Goal: Task Accomplishment & Management: Use online tool/utility

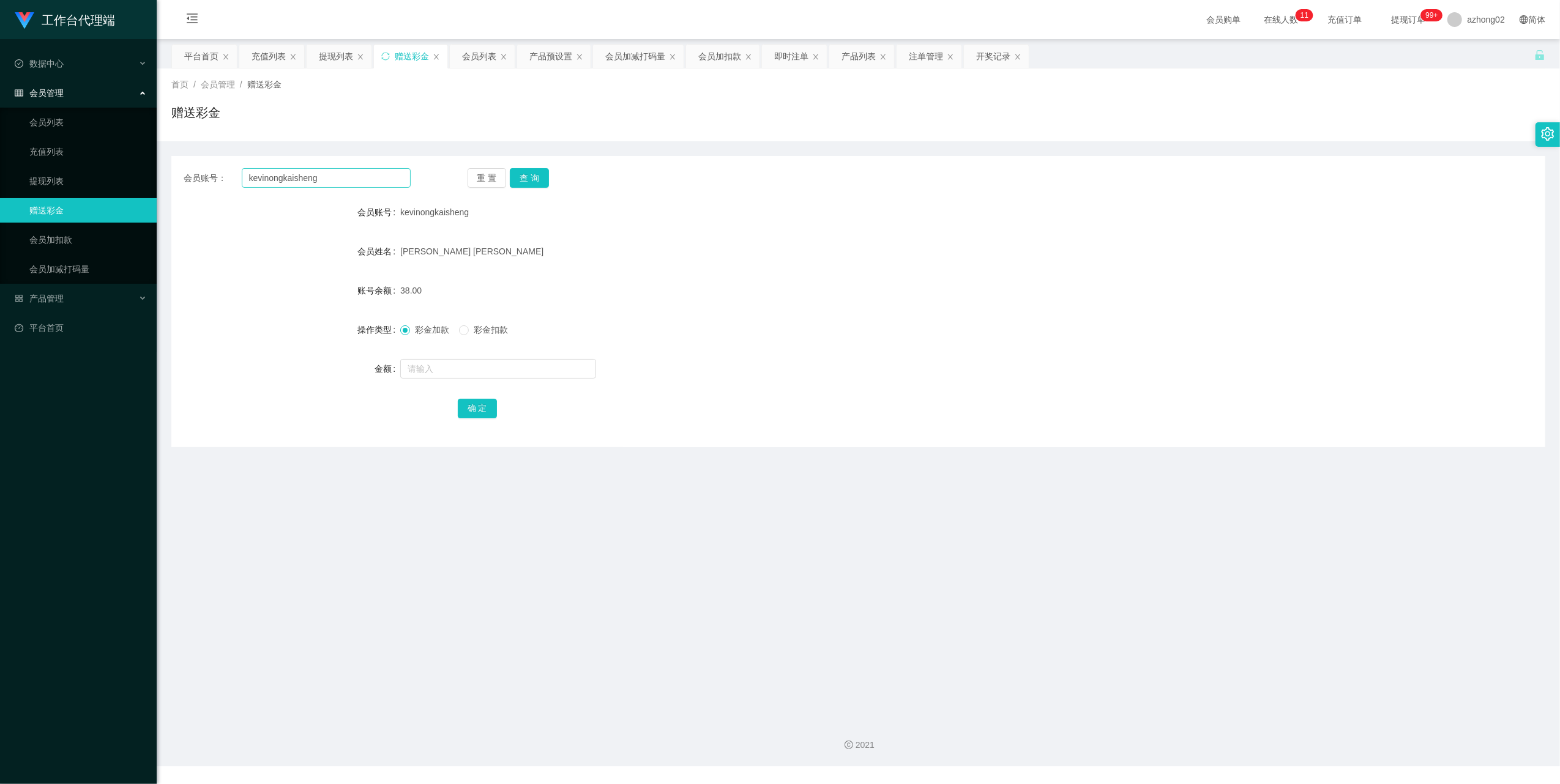
click at [313, 178] on input "kevinongkaisheng" at bounding box center [326, 178] width 169 height 19
click at [526, 170] on button "查 询" at bounding box center [529, 178] width 39 height 19
click at [36, 174] on link "提现列表" at bounding box center [87, 181] width 117 height 25
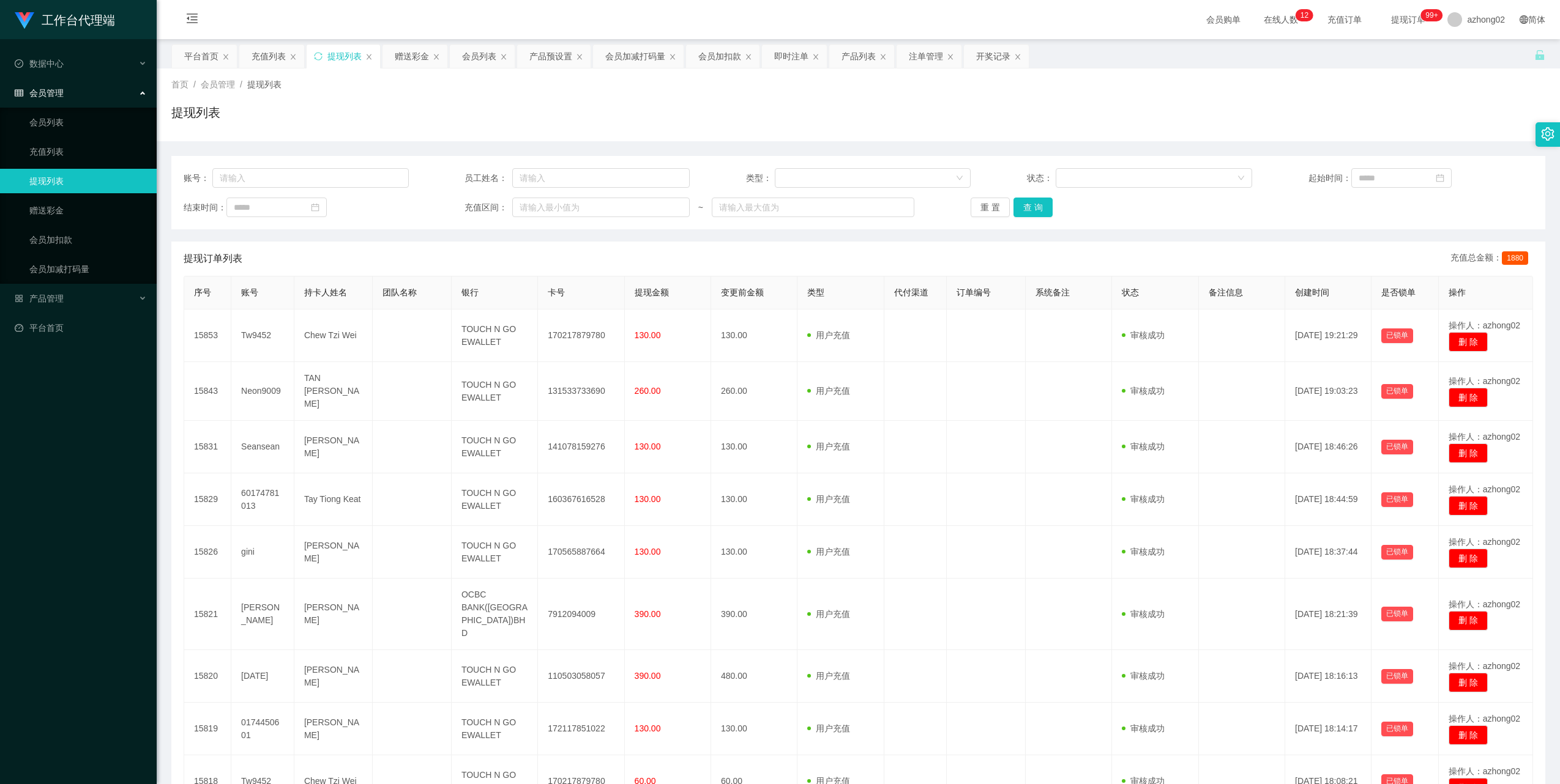
click at [38, 194] on ul "会员列表 充值列表 提现列表 赠送彩金 会员加扣款 会员加减打码量" at bounding box center [78, 195] width 157 height 176
click at [39, 201] on link "赠送彩金" at bounding box center [87, 210] width 117 height 25
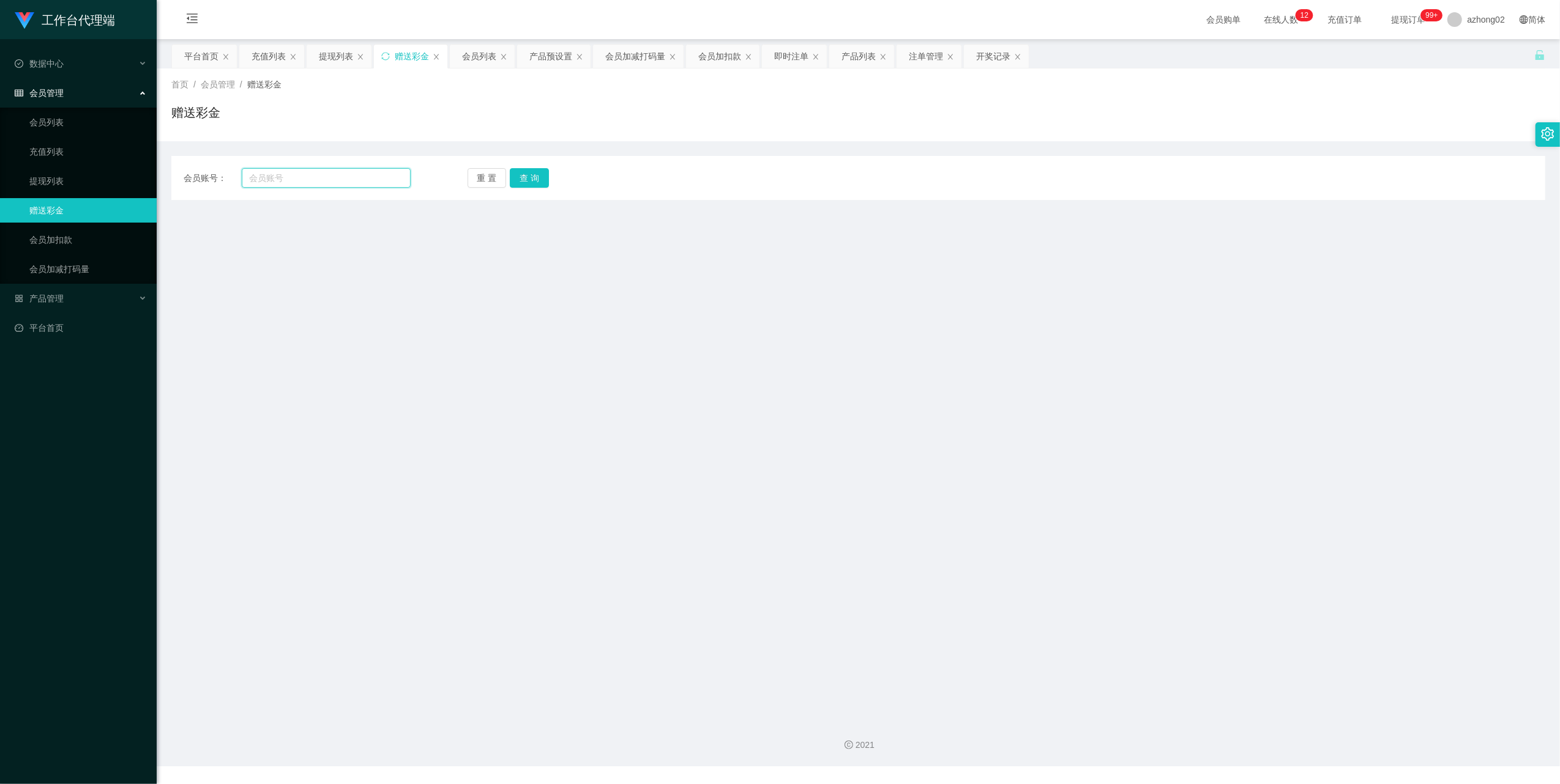
click at [275, 178] on input "text" at bounding box center [326, 178] width 169 height 19
paste input "kevinongkaisheng"
type input "kevinongkaisheng"
drag, startPoint x: 522, startPoint y: 180, endPoint x: 515, endPoint y: 182, distance: 7.3
click at [522, 182] on button "查 询" at bounding box center [529, 178] width 39 height 19
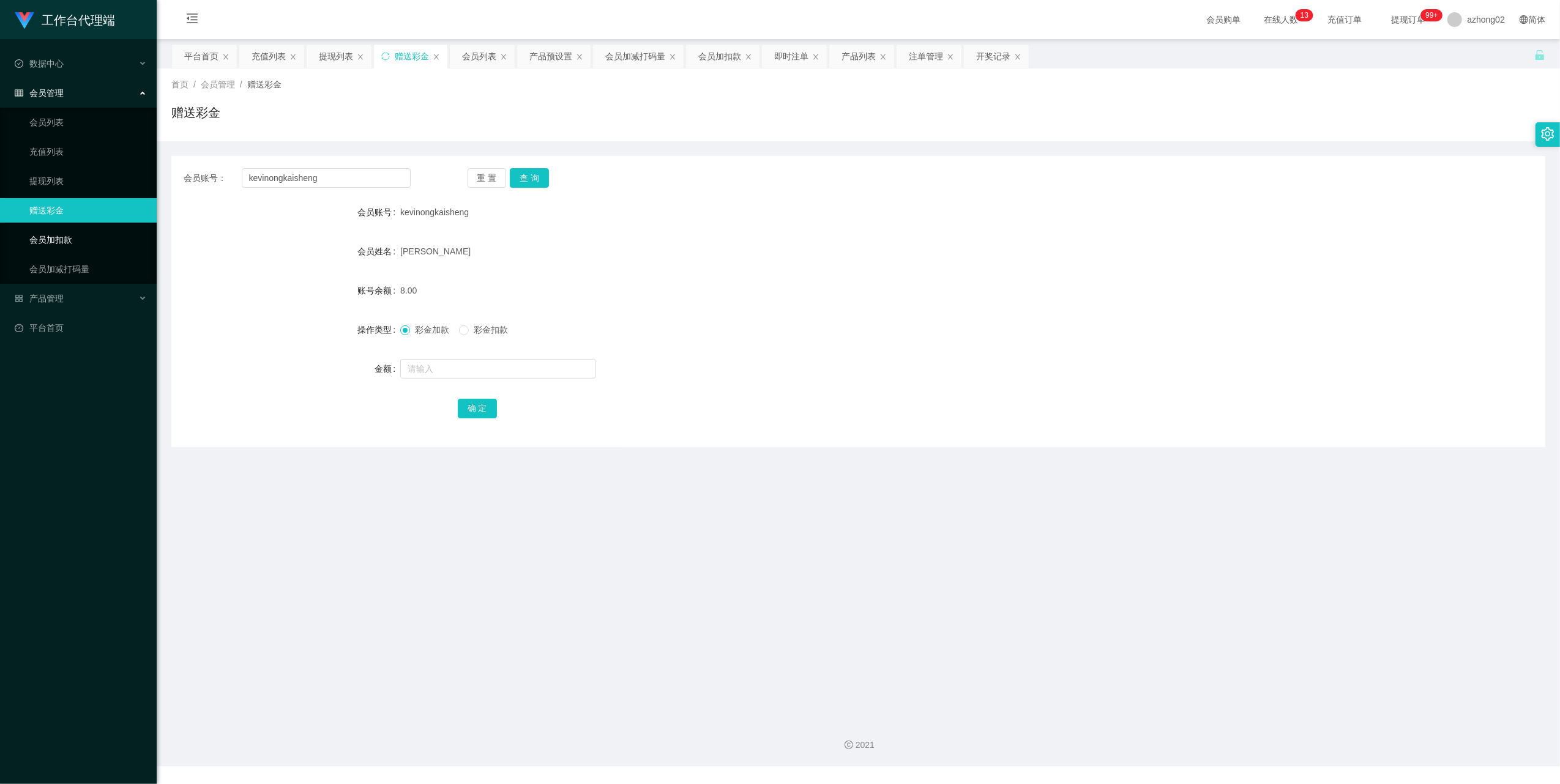
click at [84, 236] on link "会员加扣款" at bounding box center [87, 239] width 117 height 25
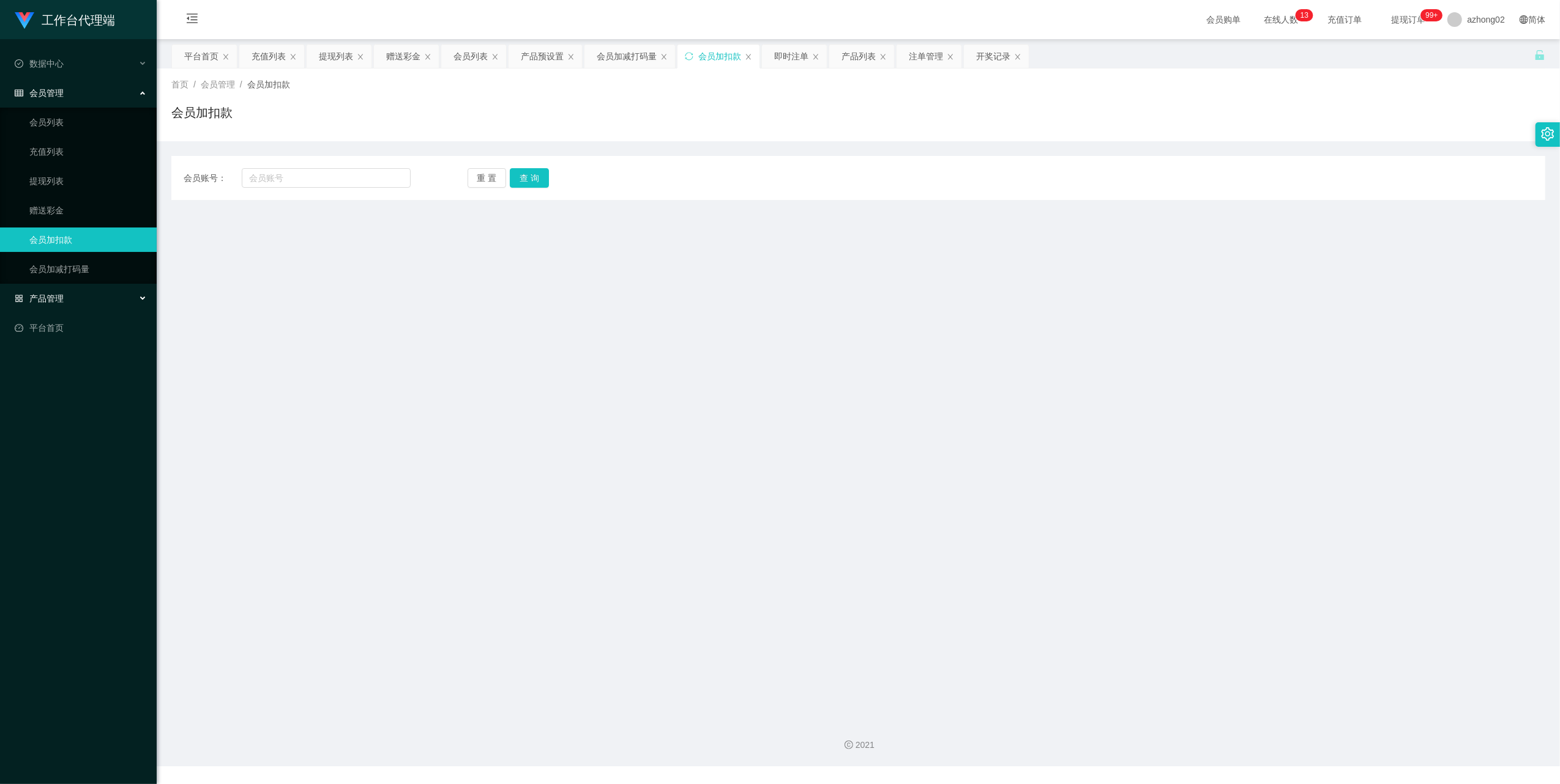
click at [60, 294] on span "产品管理" at bounding box center [40, 298] width 49 height 10
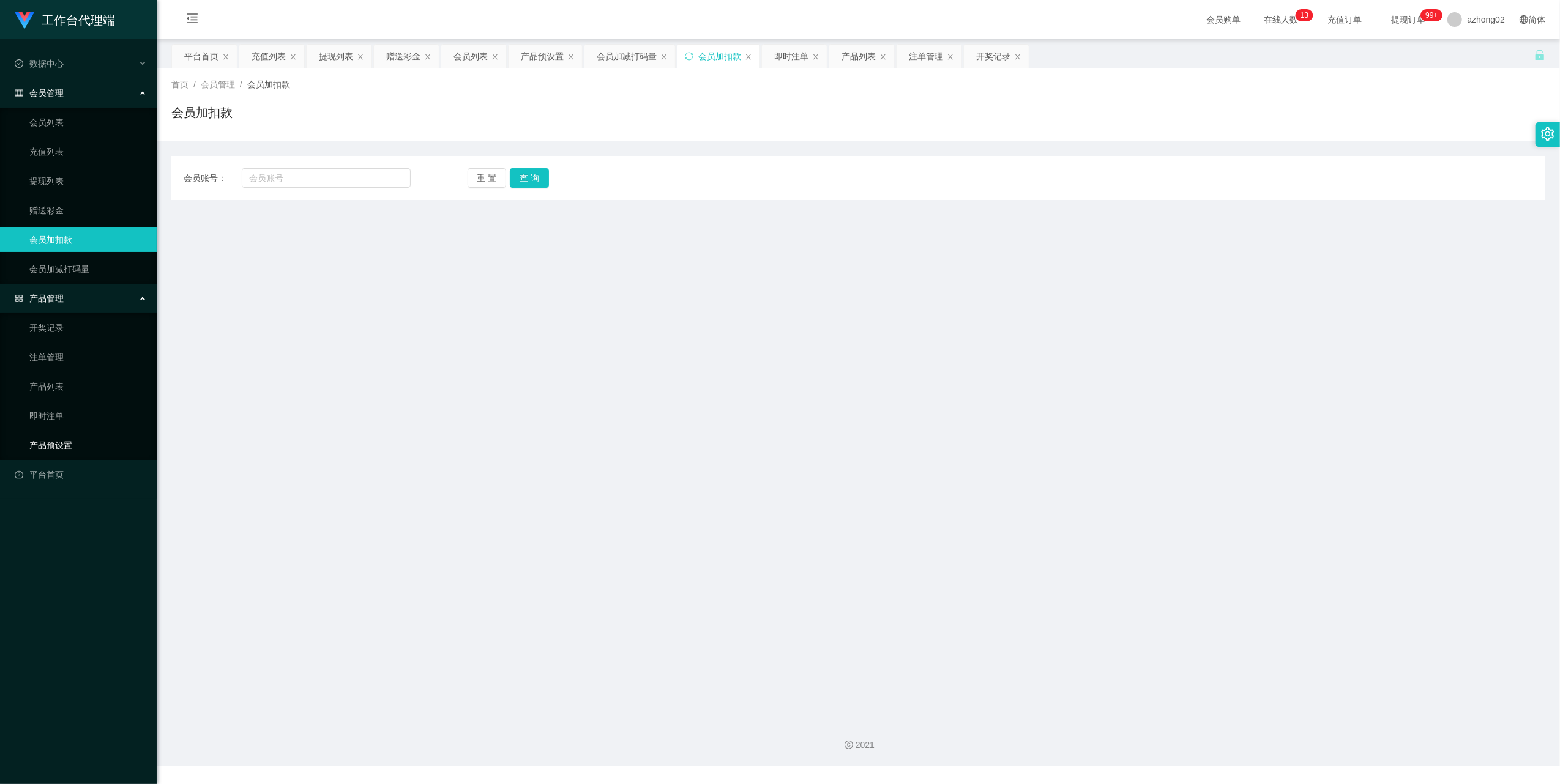
click at [54, 433] on link "产品预设置" at bounding box center [87, 445] width 117 height 25
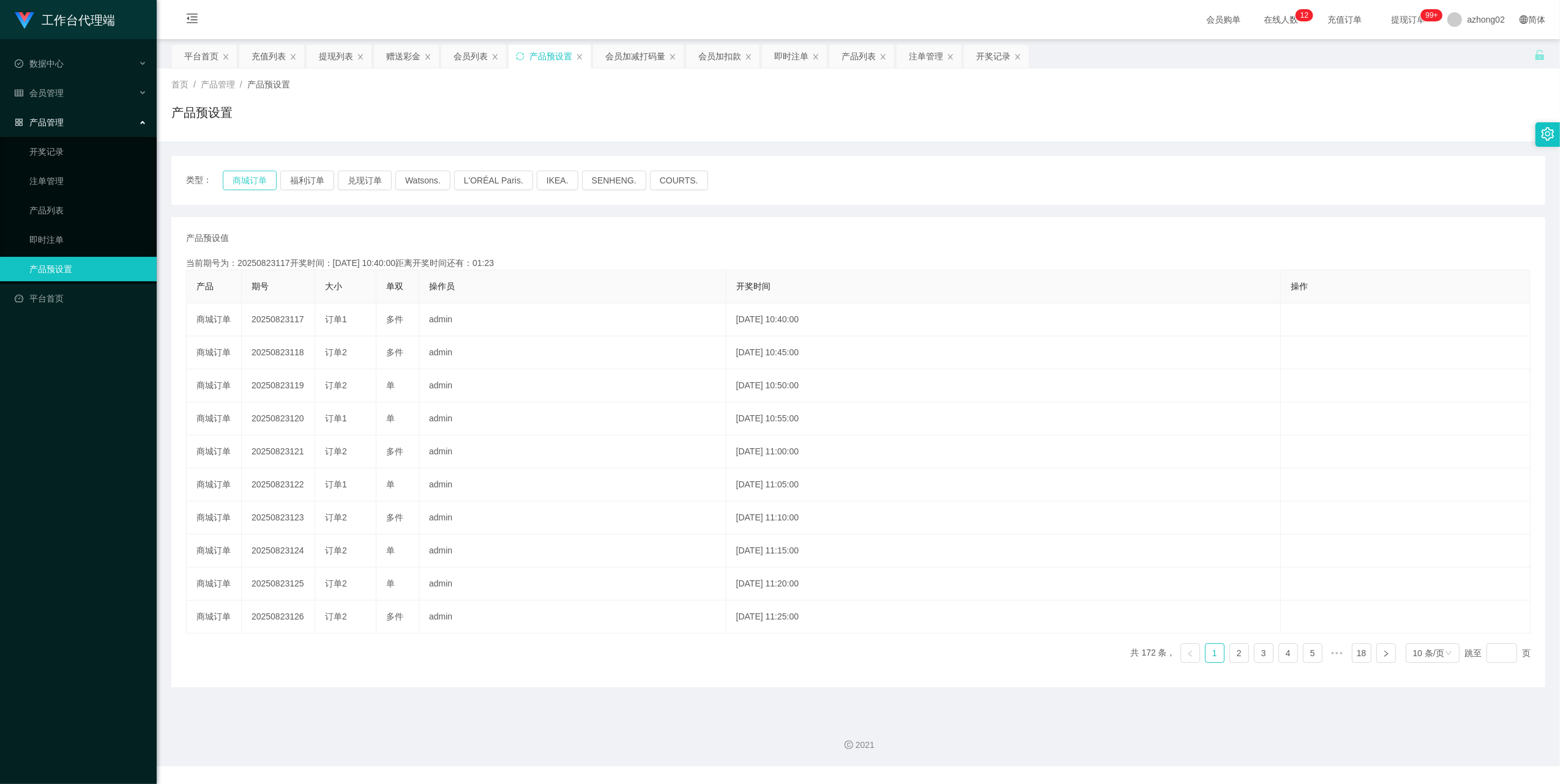
click at [258, 184] on button "商城订单" at bounding box center [249, 181] width 54 height 19
click at [791, 60] on div "即时注单" at bounding box center [791, 56] width 34 height 23
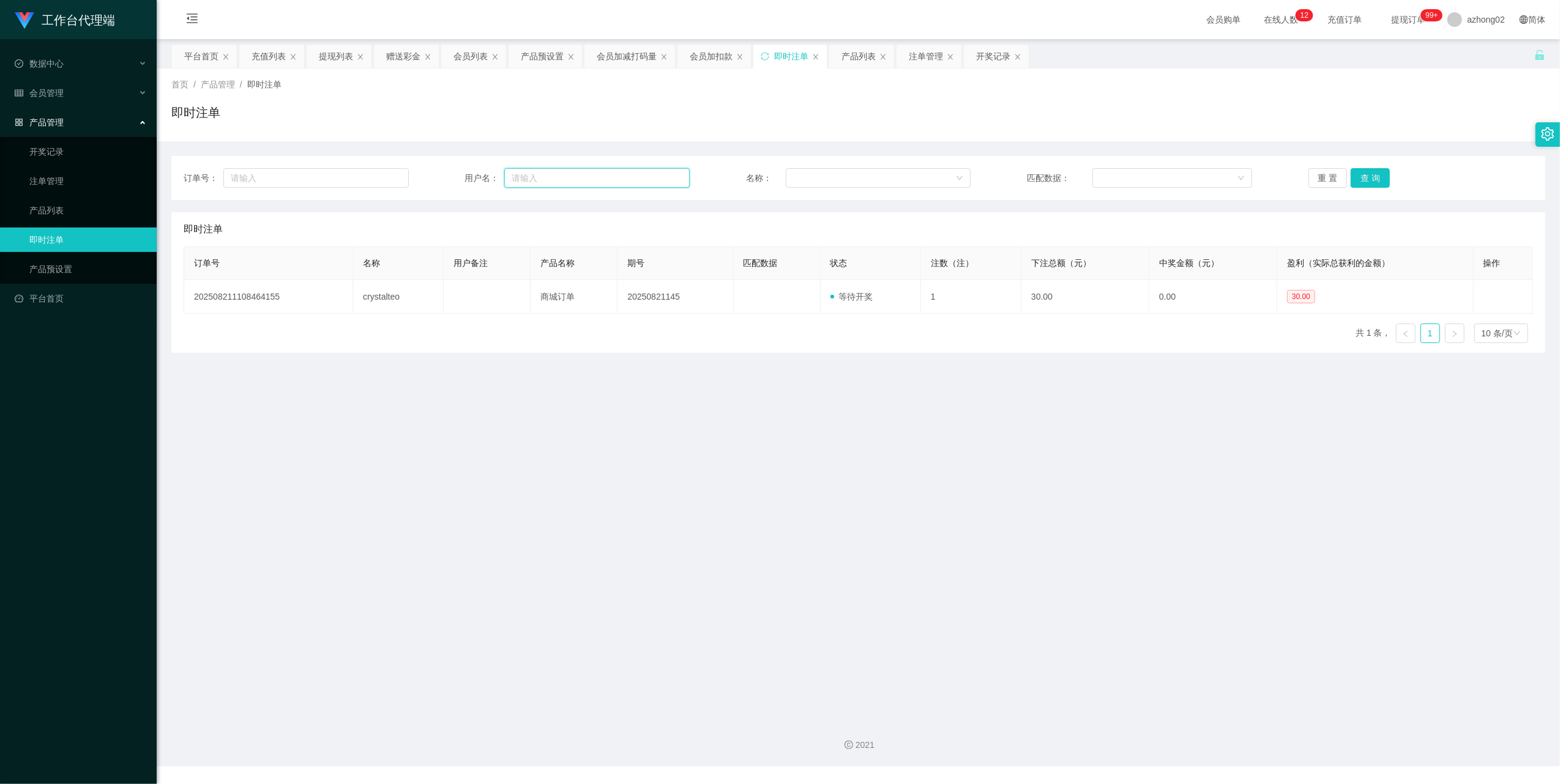
click at [595, 182] on input "text" at bounding box center [597, 178] width 185 height 19
paste input "kevinongkaisheng"
type input "kevinongkaisheng"
click at [1383, 179] on button "查 询" at bounding box center [1370, 178] width 39 height 19
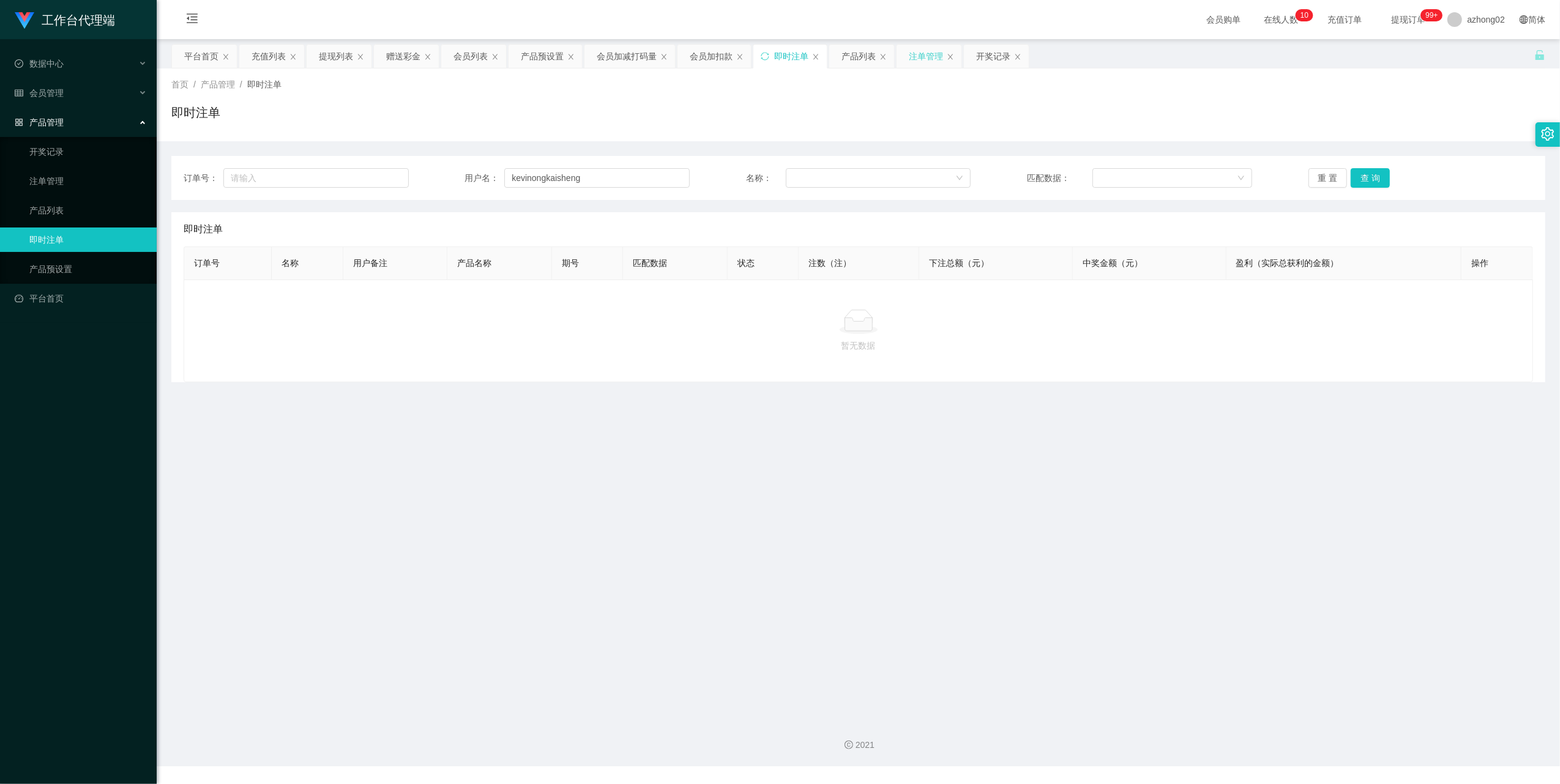
click at [933, 59] on div "注单管理" at bounding box center [926, 56] width 34 height 23
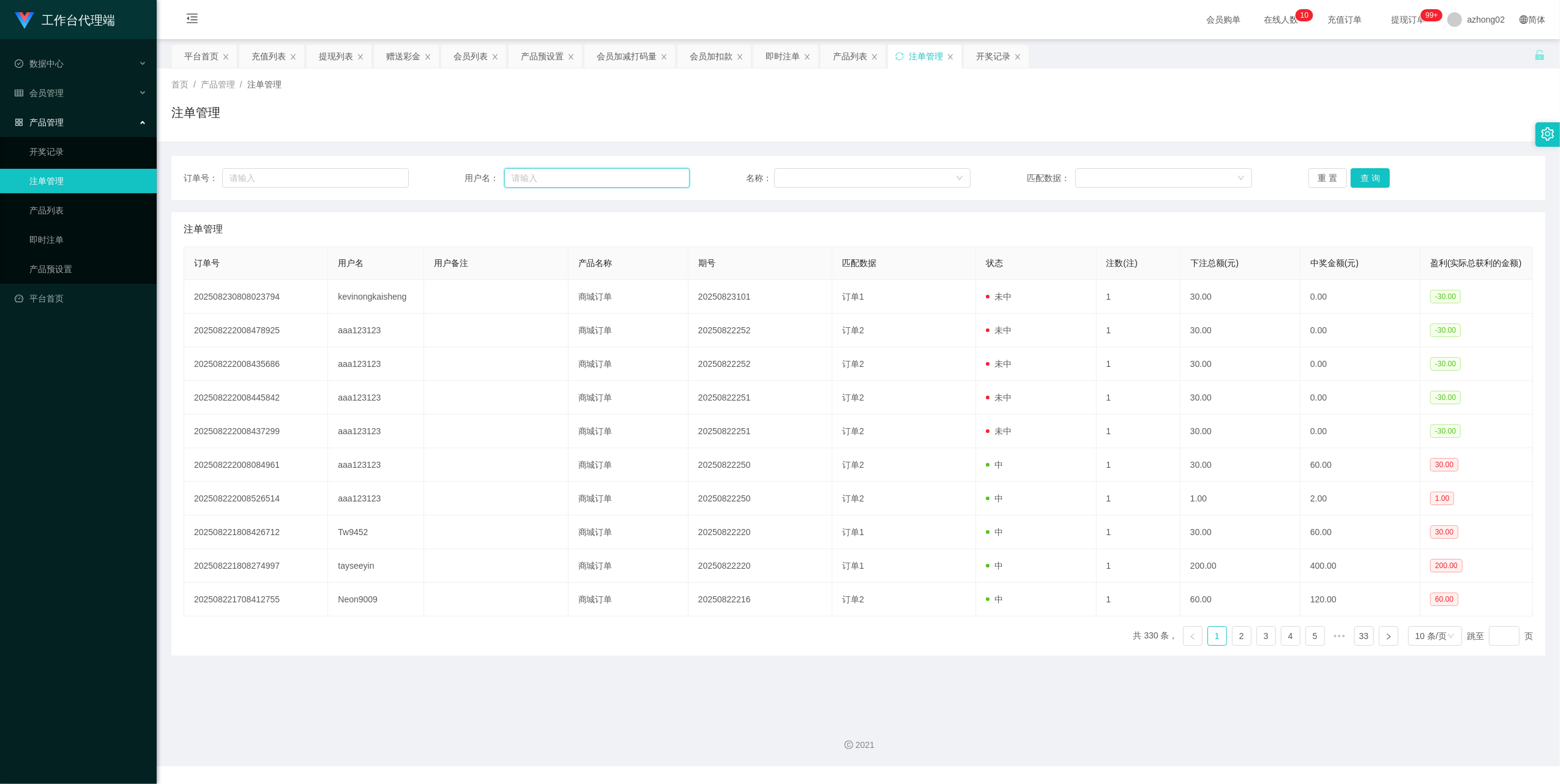
click at [546, 181] on input "text" at bounding box center [597, 178] width 185 height 19
paste input "kevinongkaisheng"
type input "kevinongkaisheng"
click at [1374, 174] on button "查 询" at bounding box center [1370, 178] width 39 height 19
